Goal: Information Seeking & Learning: Find specific page/section

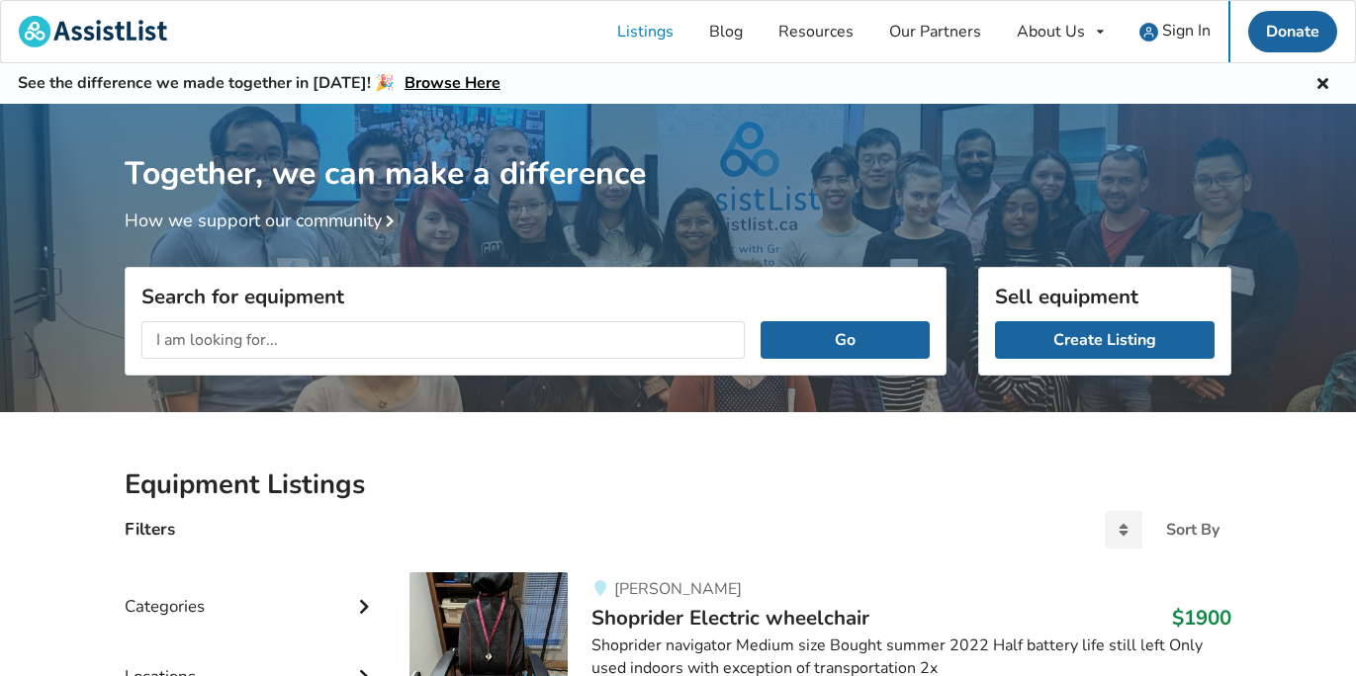
click at [306, 336] on input "text" at bounding box center [442, 340] width 603 height 38
click at [760, 321] on button "Go" at bounding box center [844, 340] width 169 height 38
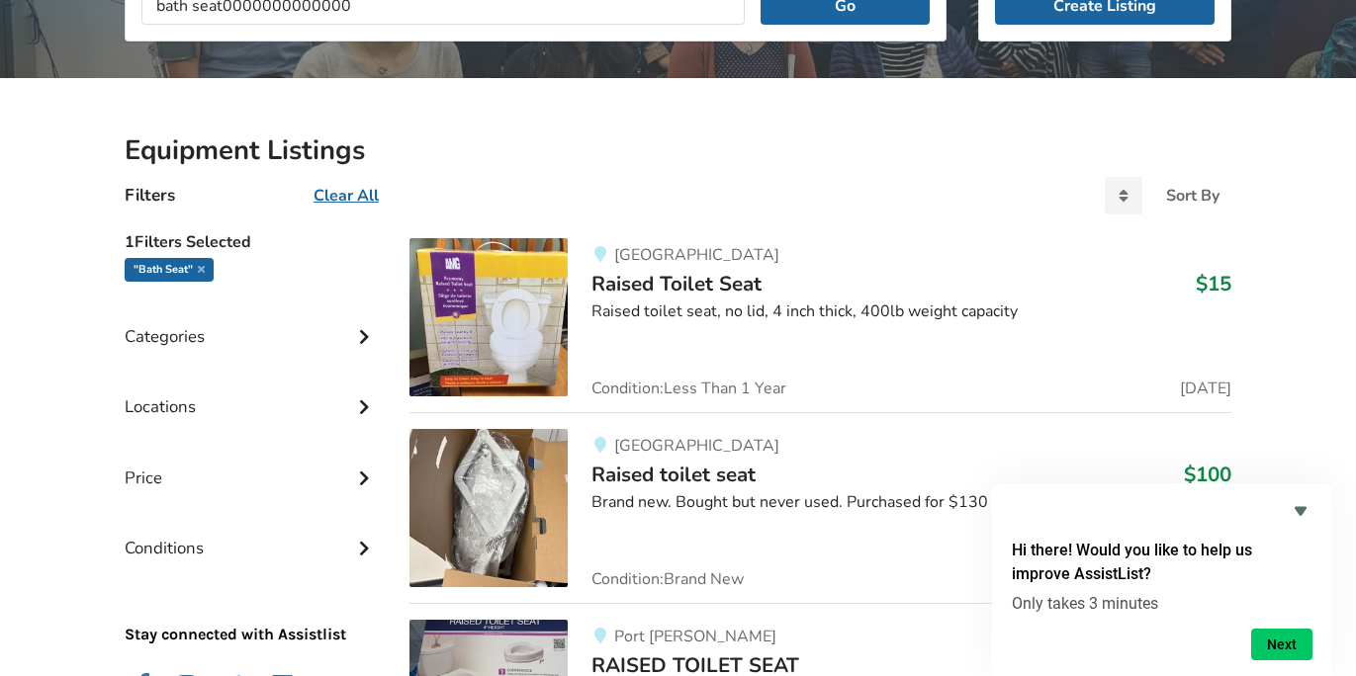
scroll to position [329, 0]
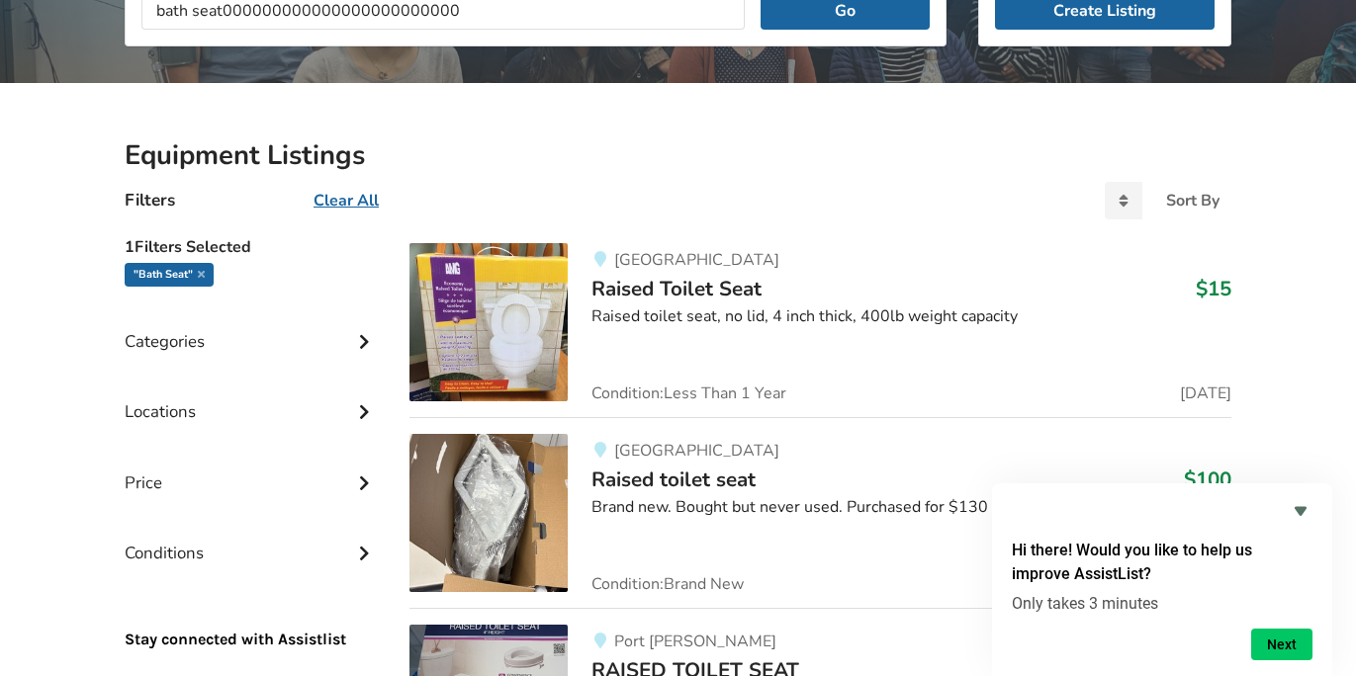
type input "bath seat000000000000000000000000"
click at [176, 345] on div "Categories" at bounding box center [251, 327] width 253 height 70
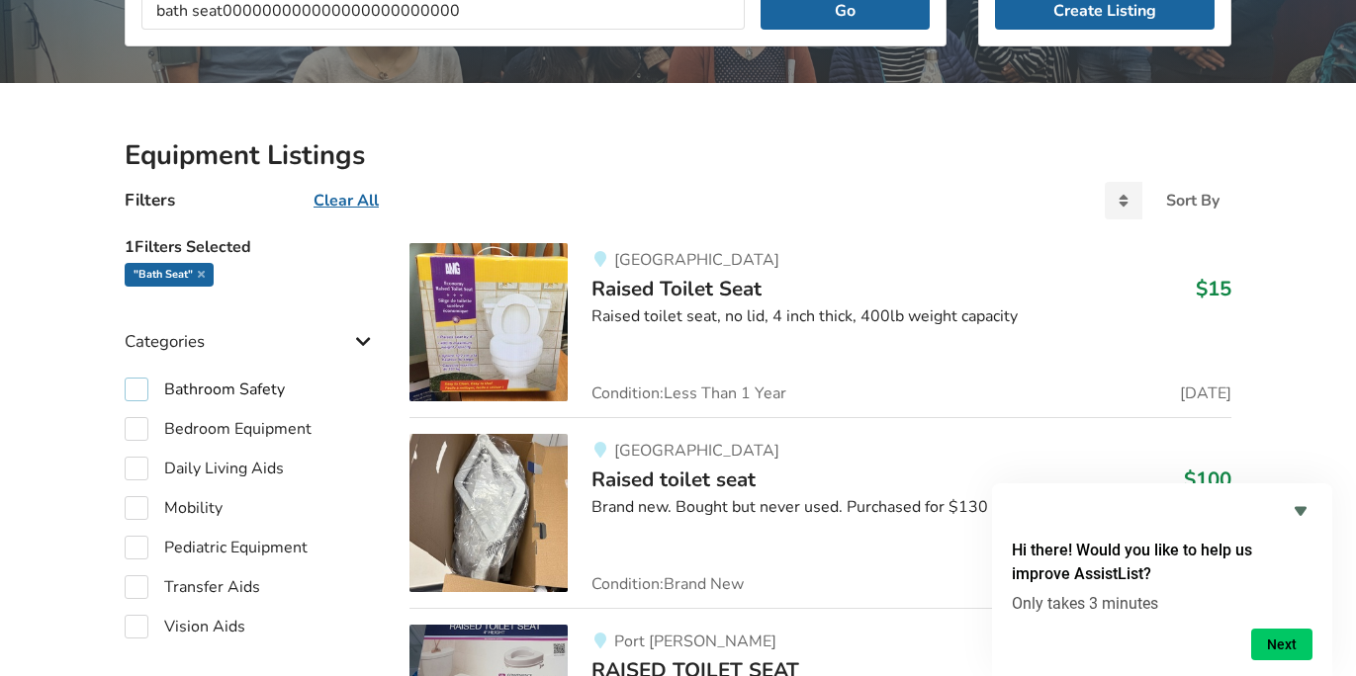
click at [271, 390] on label "Bathroom Safety" at bounding box center [205, 390] width 160 height 24
checkbox input "true"
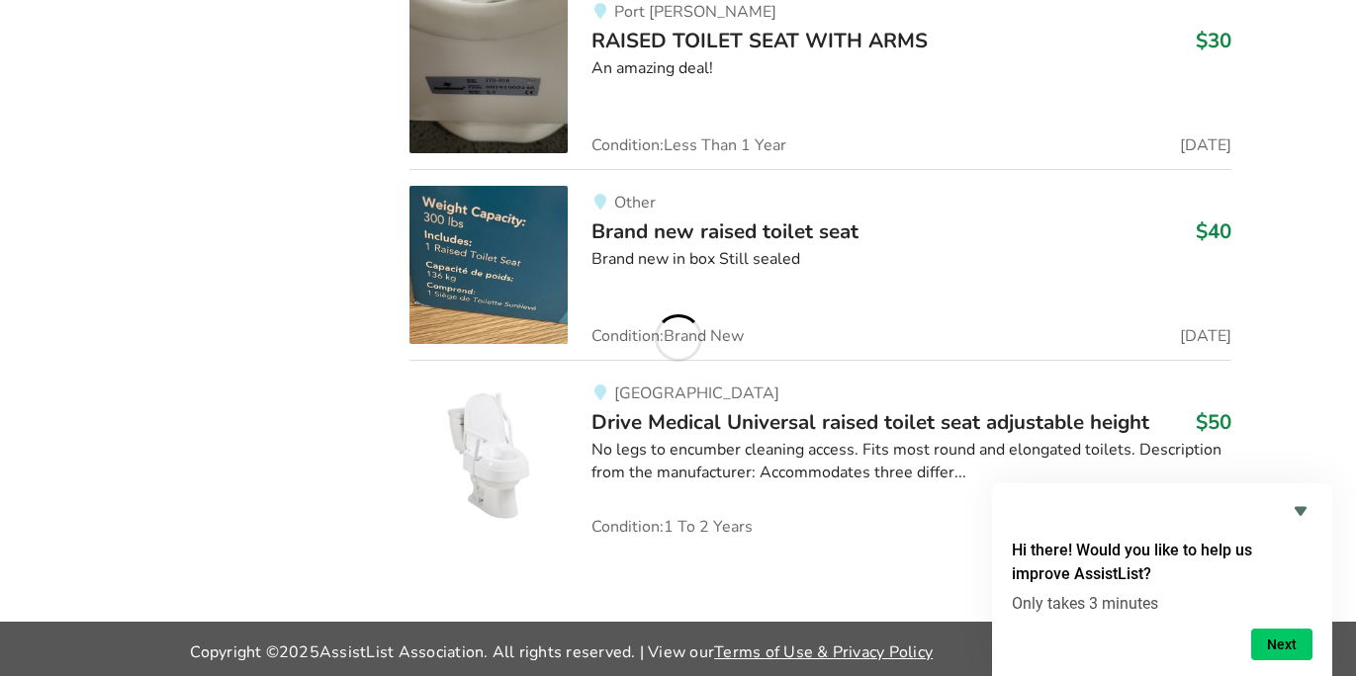
scroll to position [1993, 0]
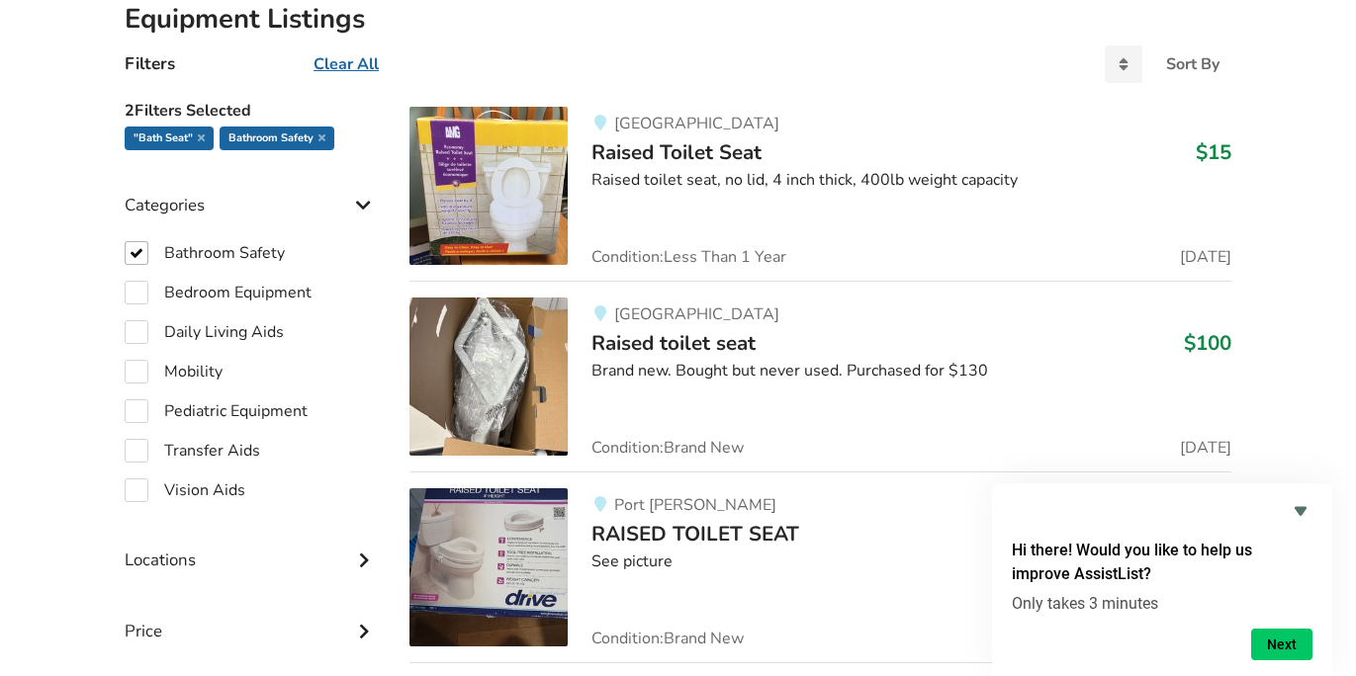
scroll to position [467, 0]
click at [200, 373] on label "Mobility" at bounding box center [174, 371] width 98 height 24
checkbox input "true"
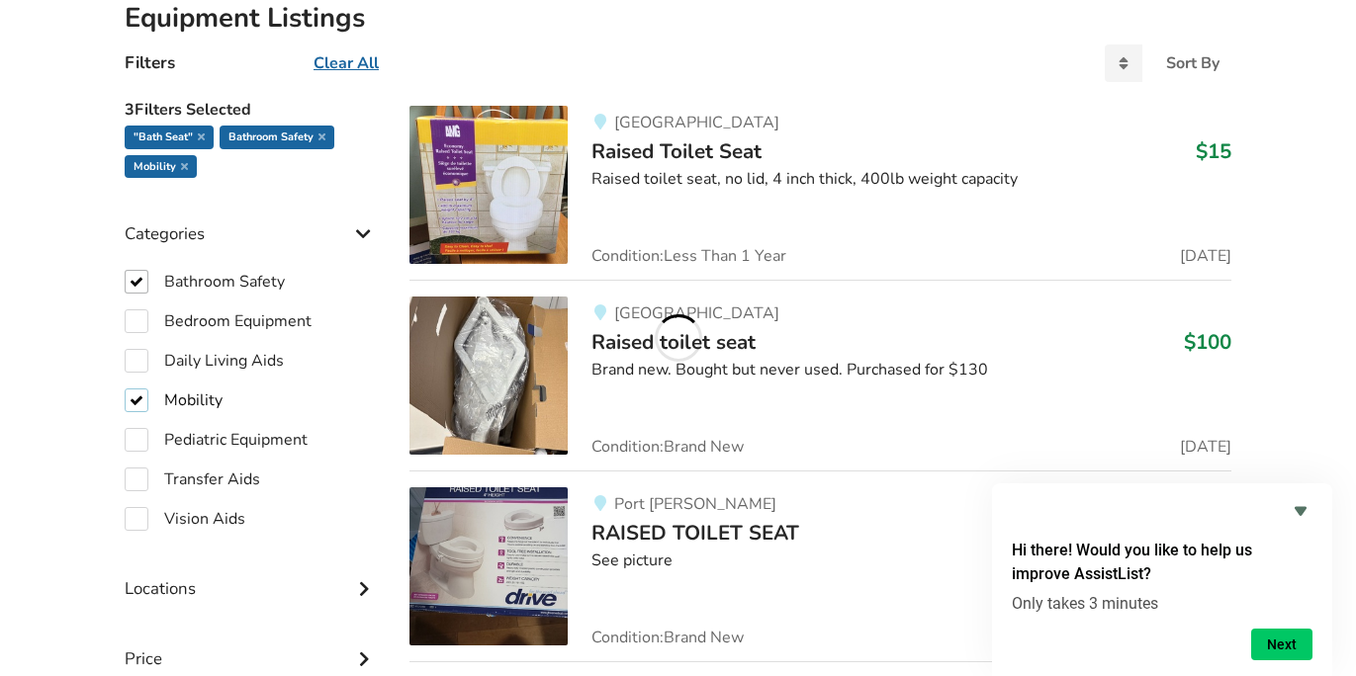
scroll to position [1998, 0]
